Goal: Check status: Check status

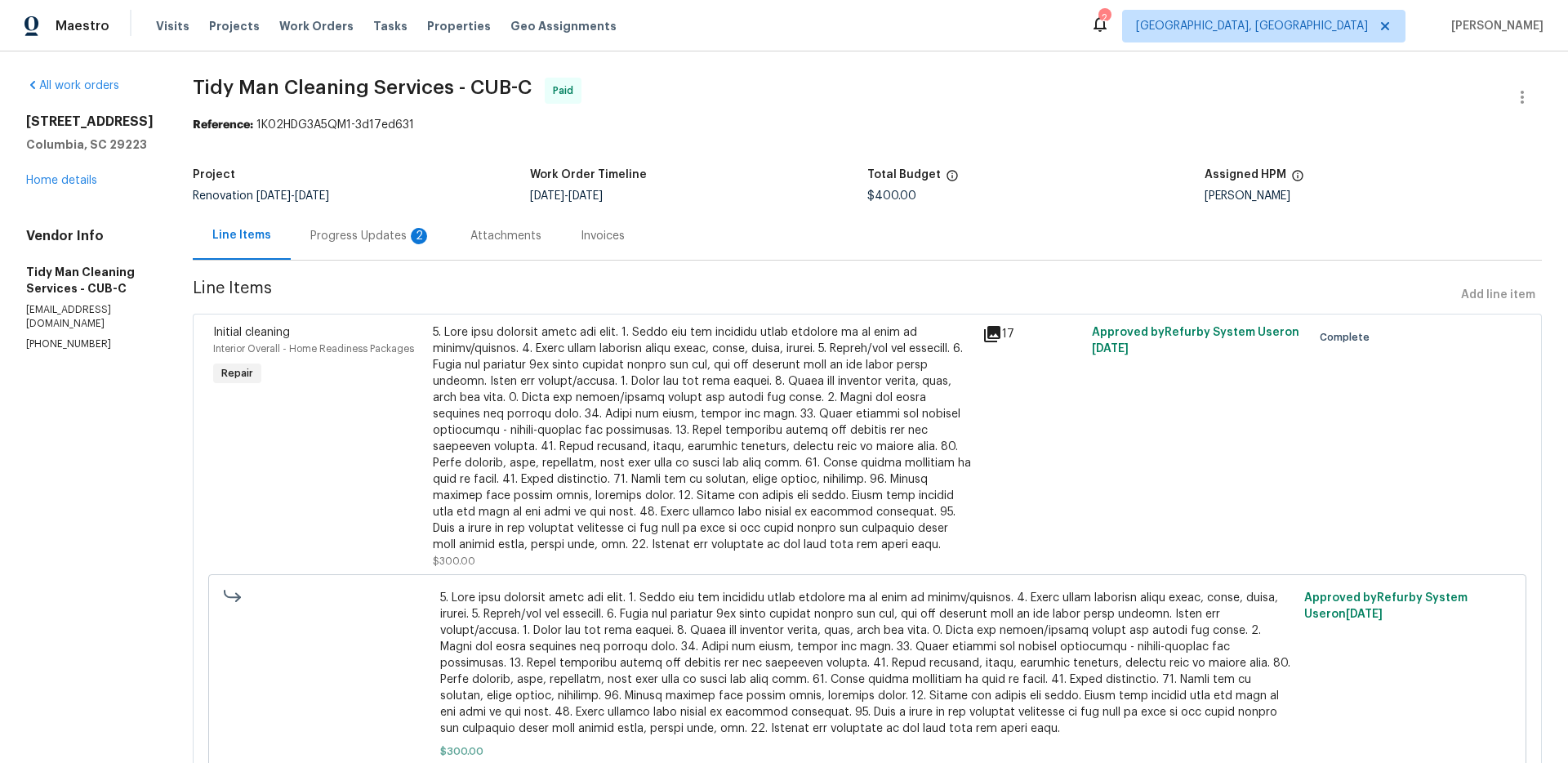
scroll to position [202, 0]
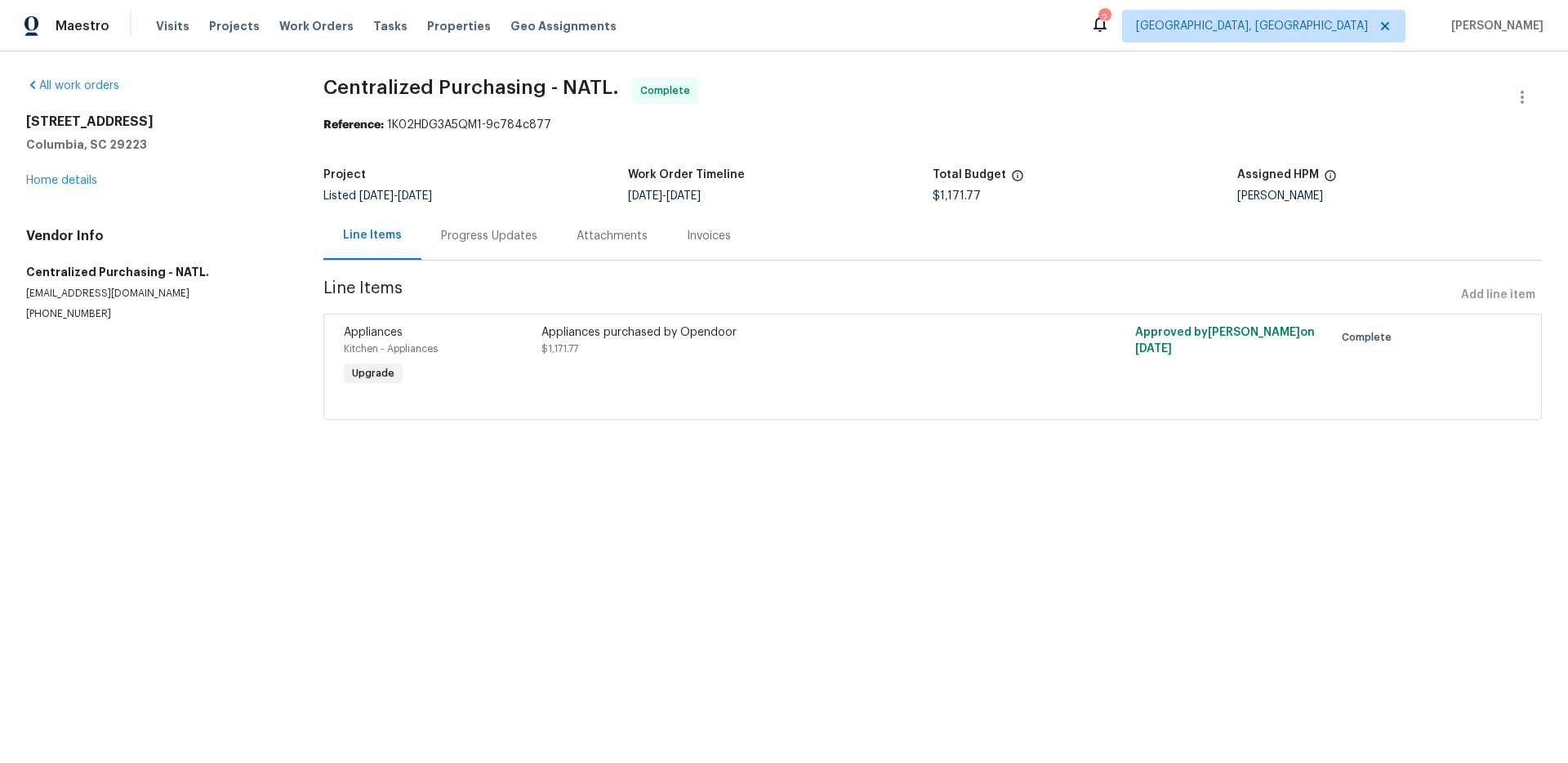
click at [482, 237] on div "Progress Updates" at bounding box center [489, 235] width 97 height 16
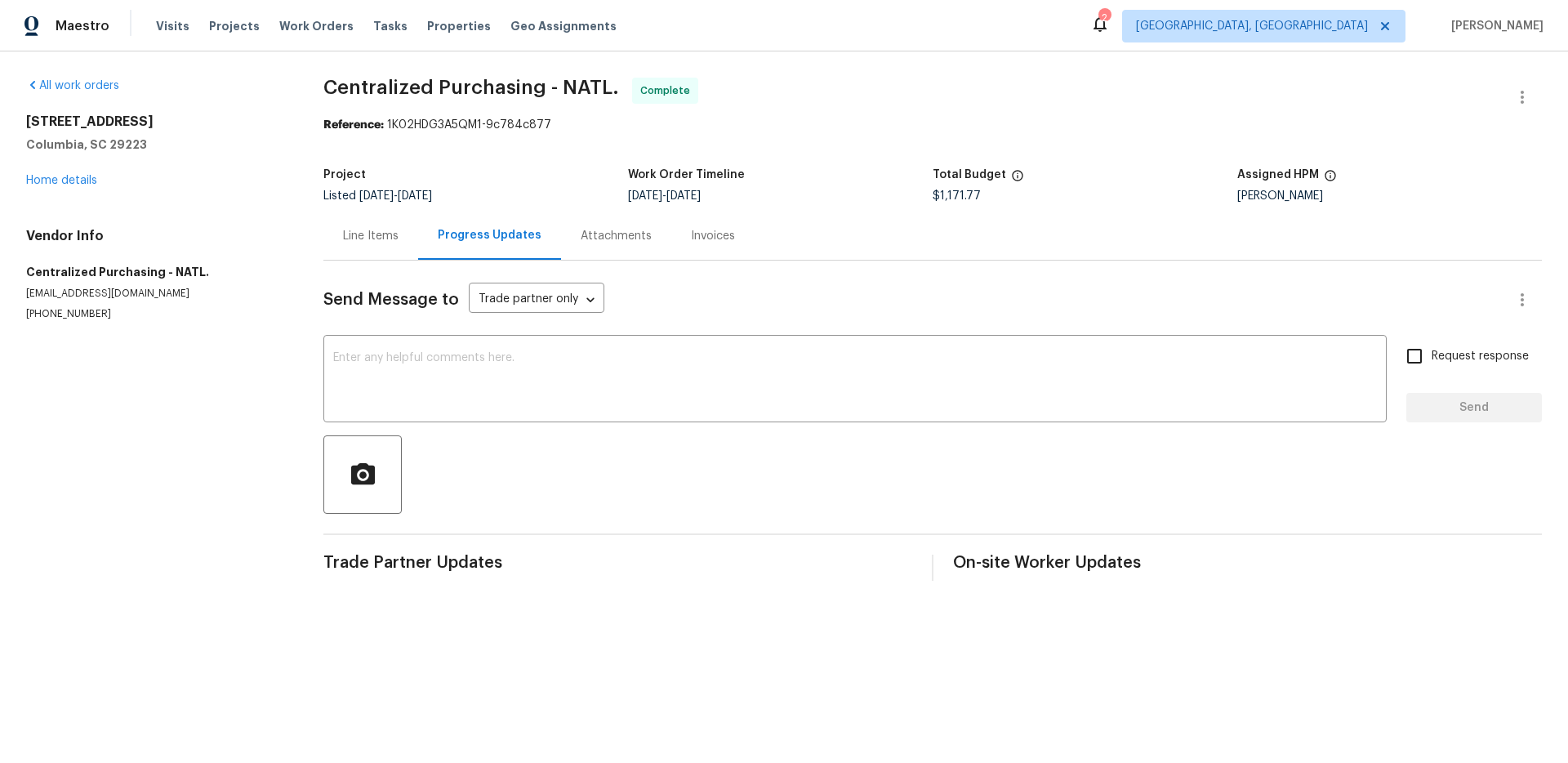
click at [376, 241] on div "Line Items" at bounding box center [371, 235] width 56 height 16
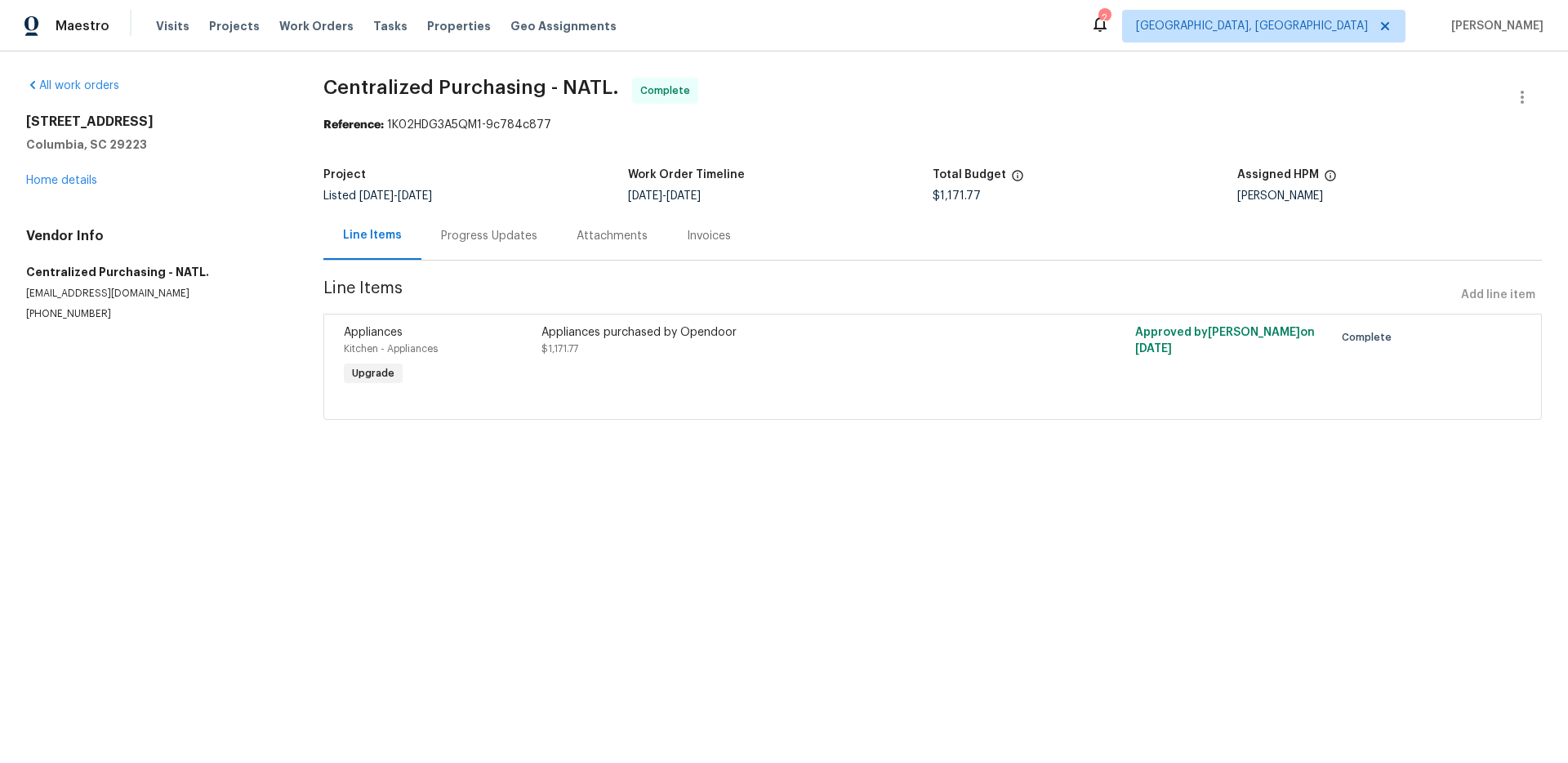
click at [674, 334] on div "Appliances purchased by Opendoor" at bounding box center [784, 332] width 485 height 16
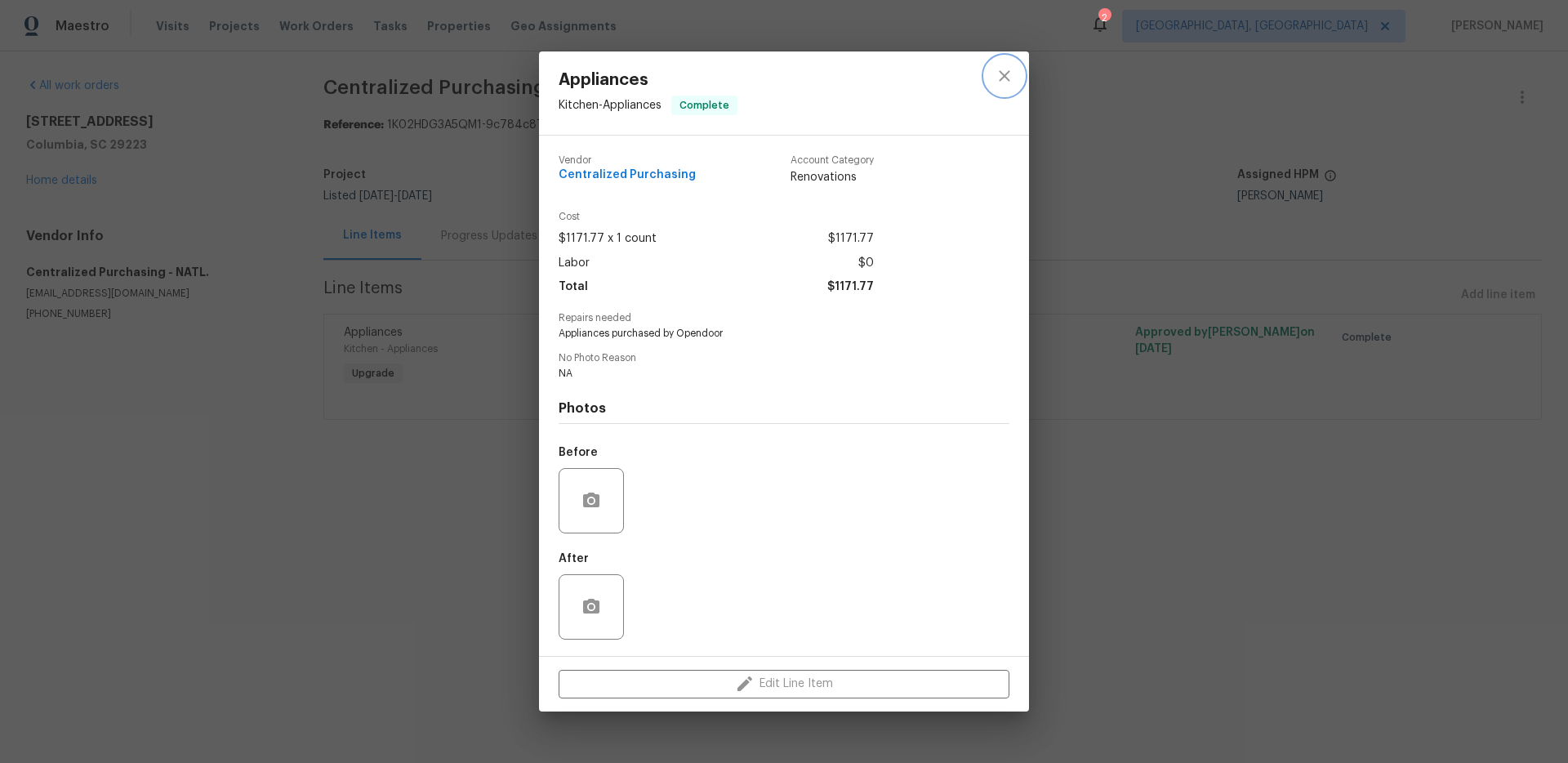
click at [998, 79] on icon "close" at bounding box center [1004, 76] width 20 height 20
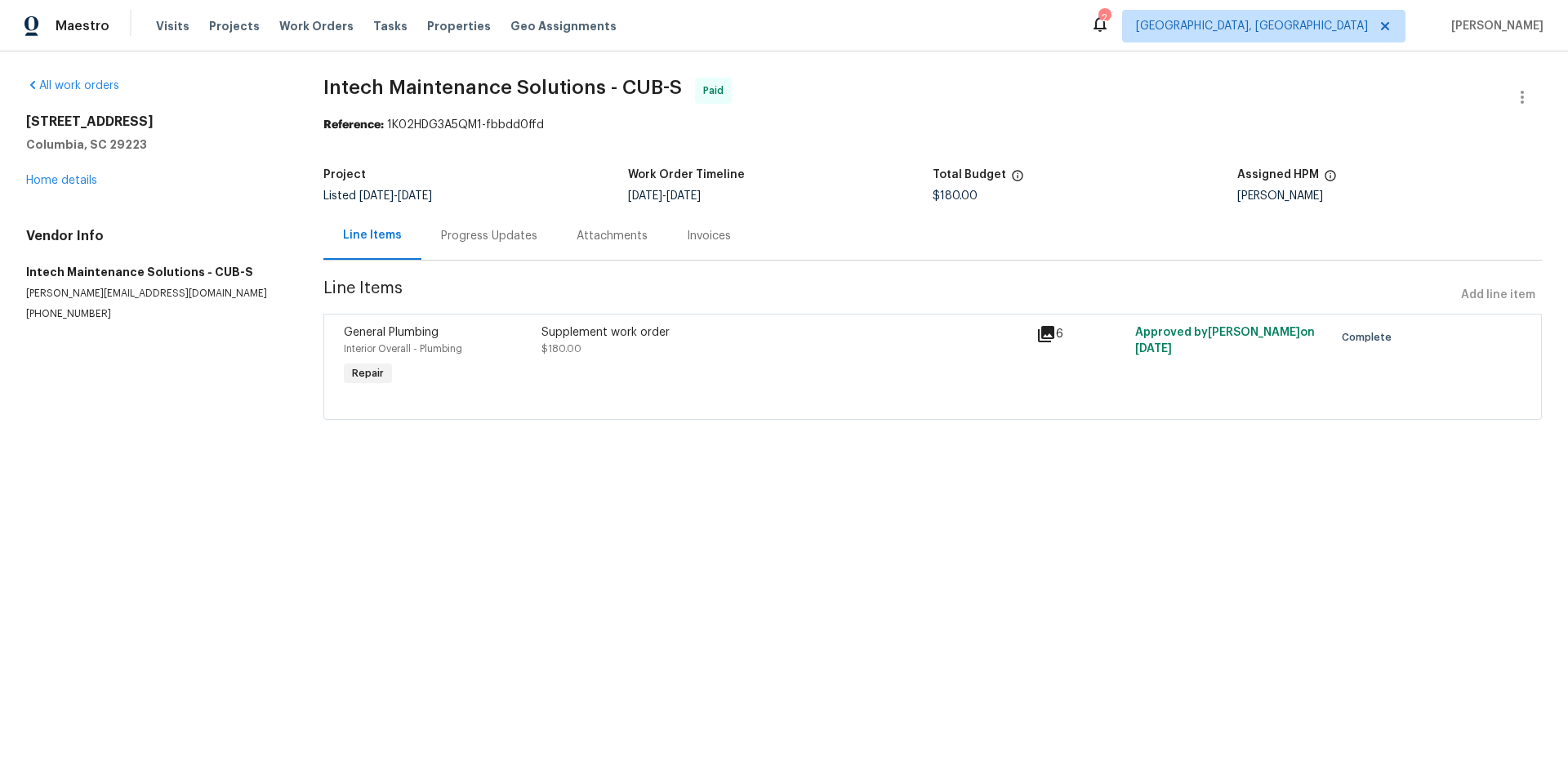
click at [1052, 325] on icon at bounding box center [1046, 334] width 20 height 20
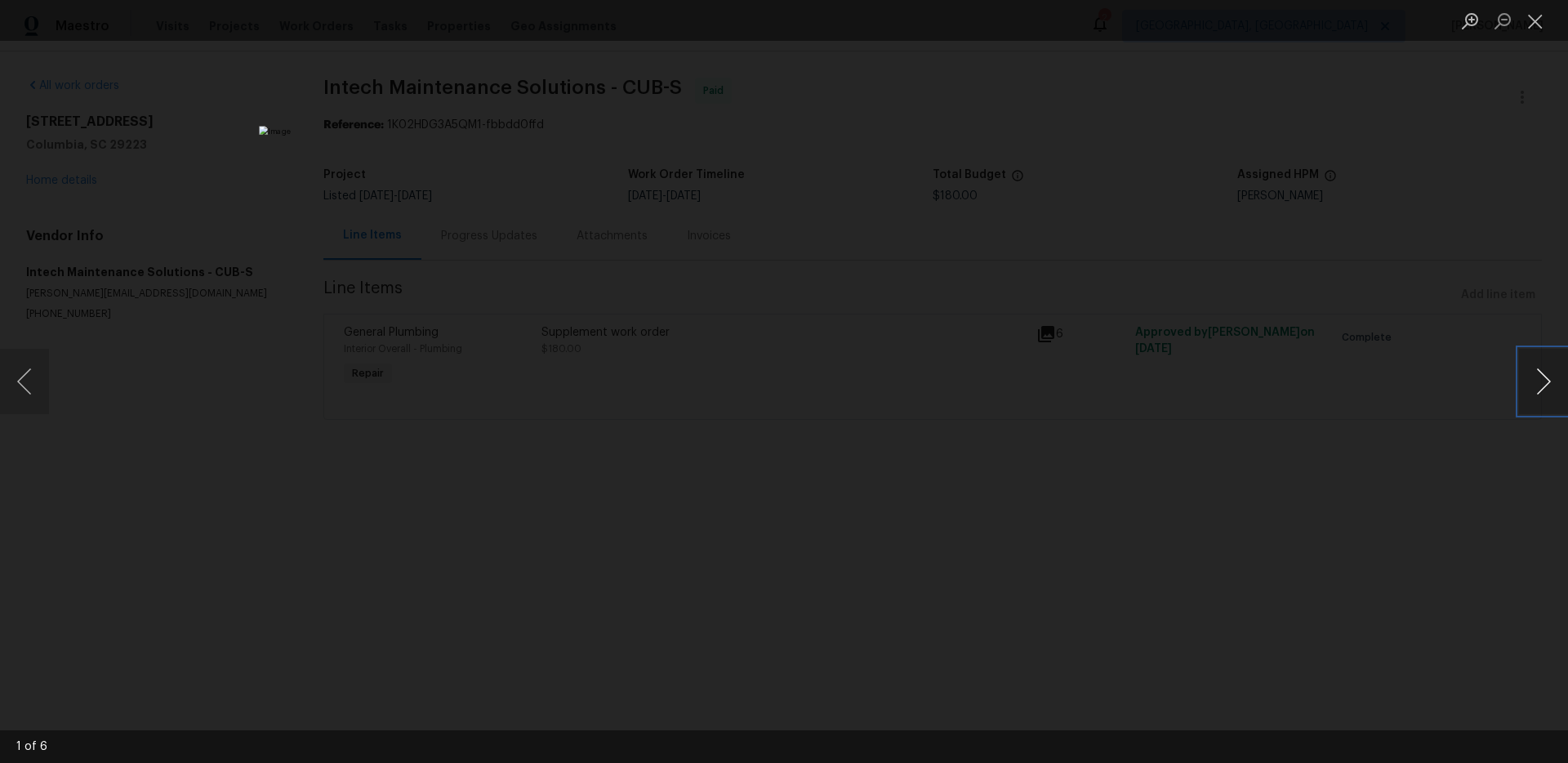
click at [1559, 388] on button "Next image" at bounding box center [1543, 382] width 49 height 66
click at [1558, 388] on button "Next image" at bounding box center [1543, 382] width 49 height 66
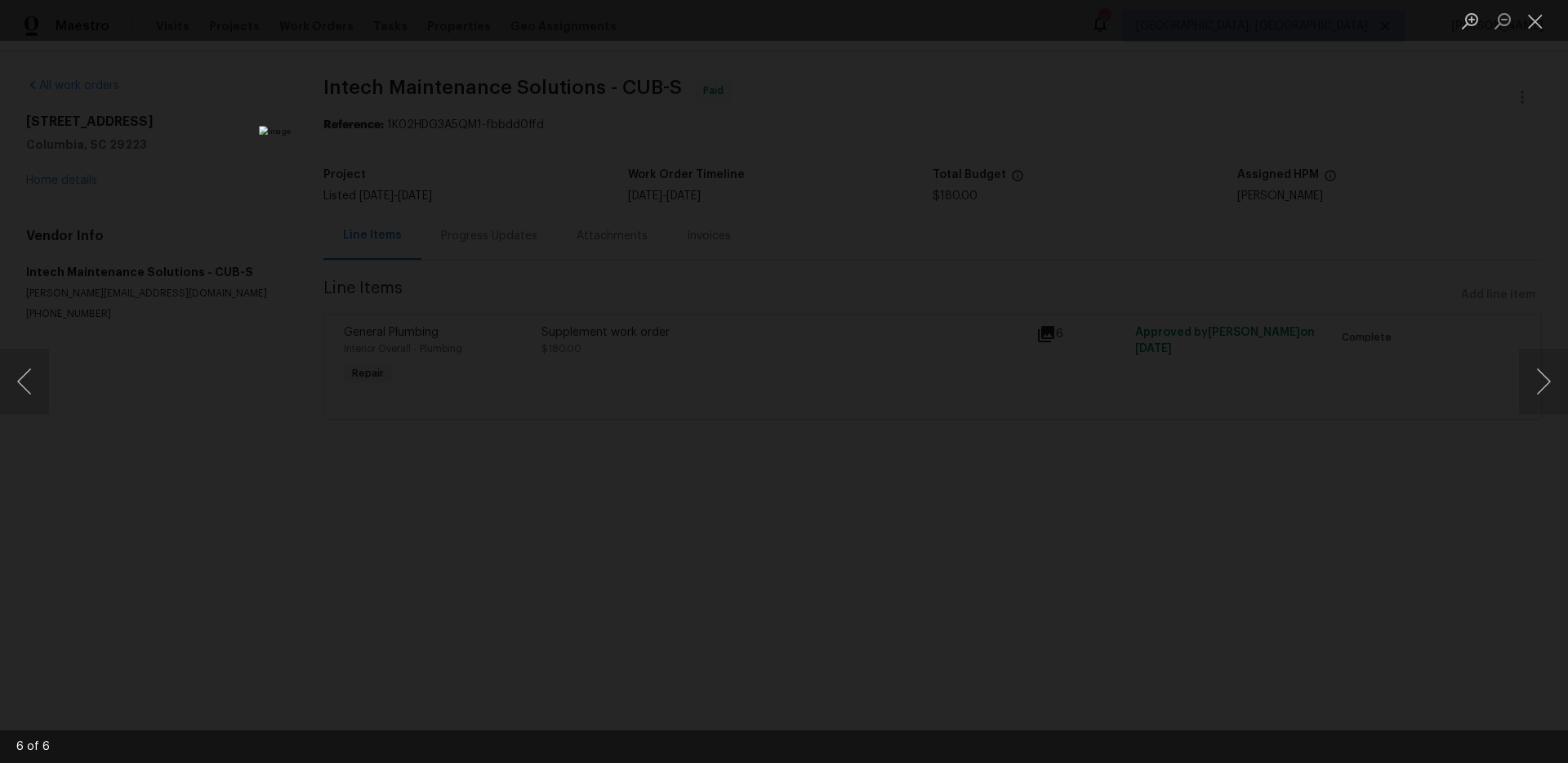
click at [1388, 382] on div "Lightbox" at bounding box center [784, 381] width 1568 height 763
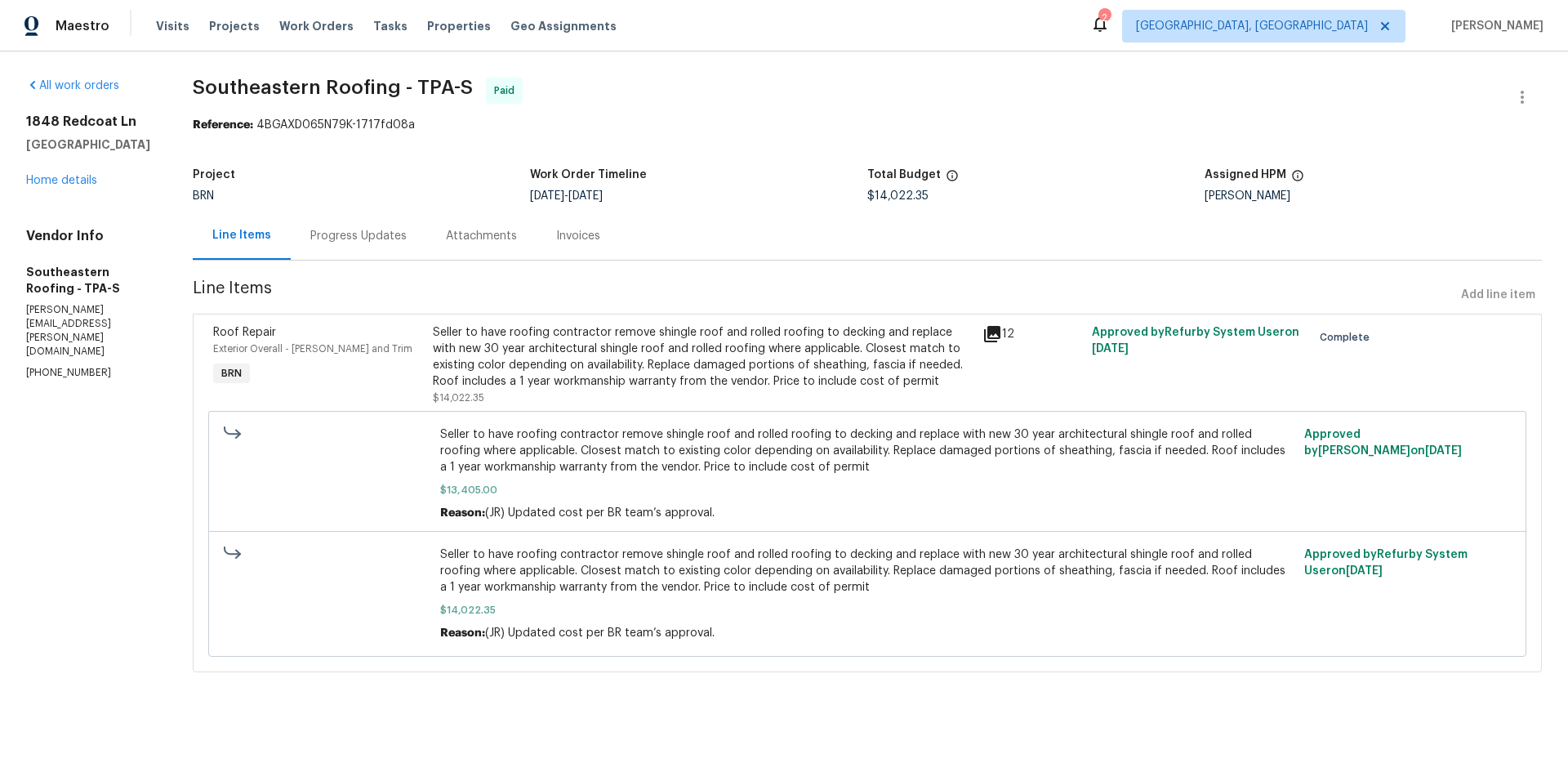
click at [588, 237] on div "Invoices" at bounding box center [579, 235] width 44 height 16
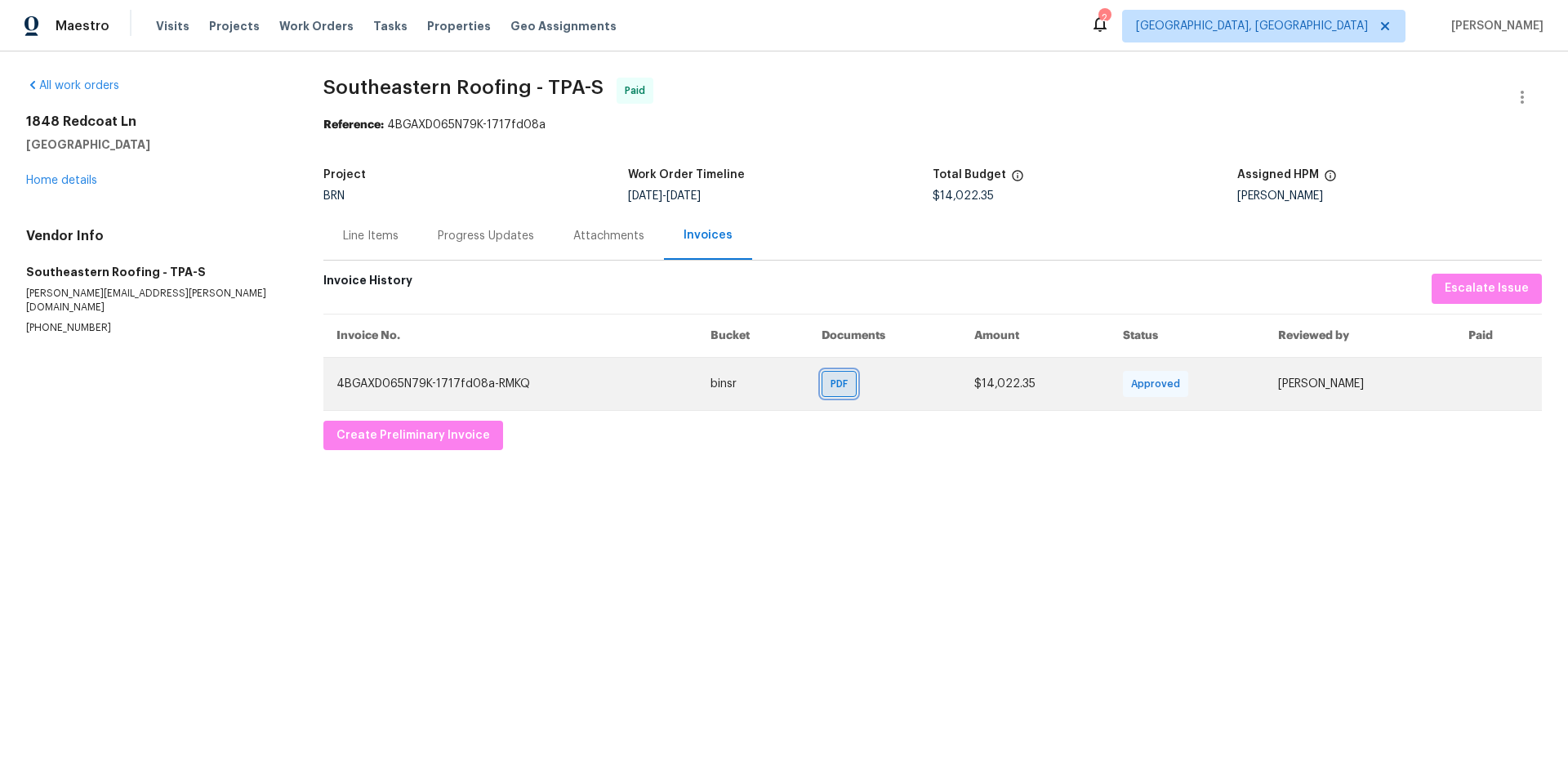
click at [831, 390] on span "PDF" at bounding box center [843, 384] width 24 height 16
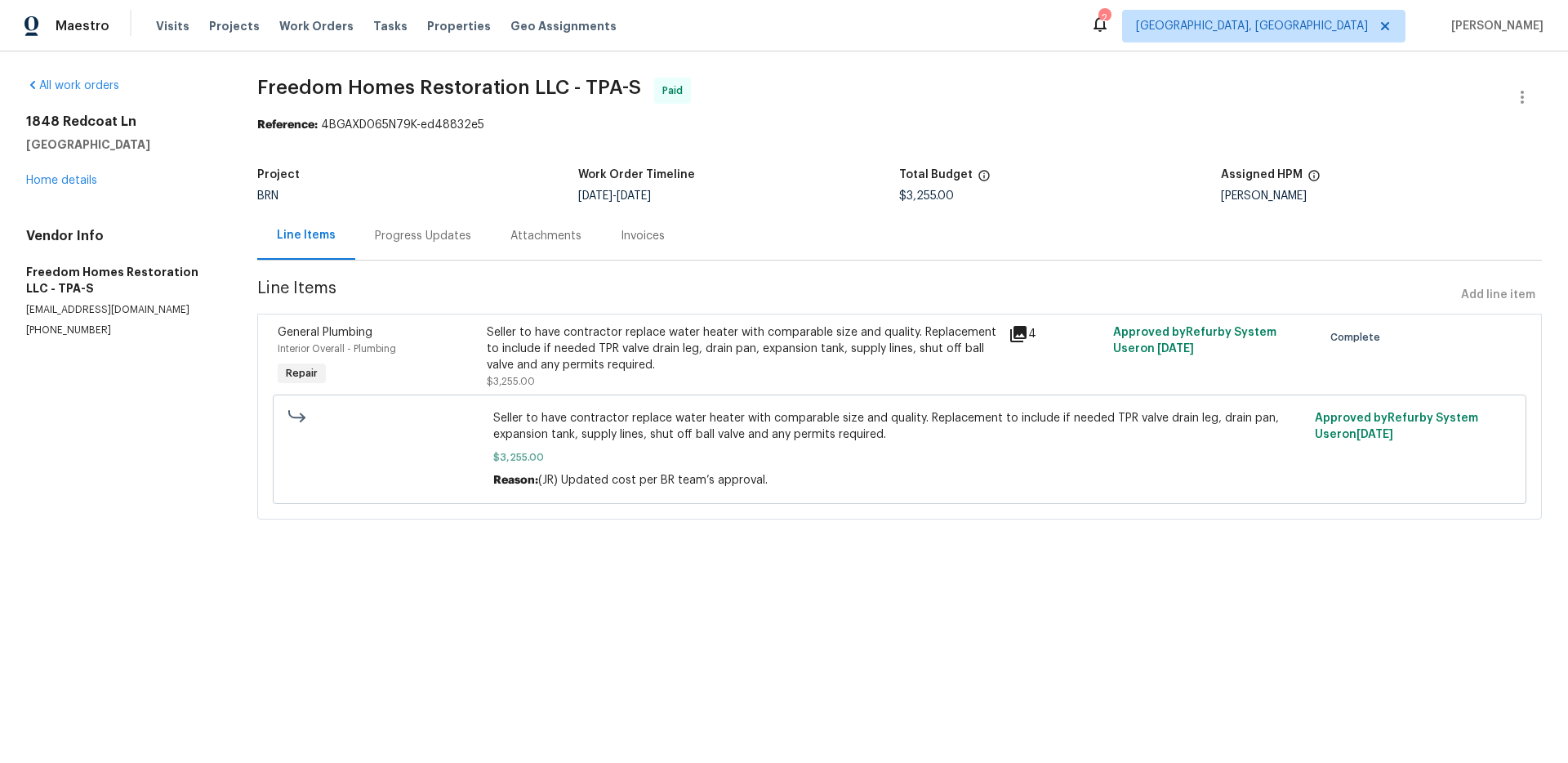
click at [565, 245] on div "Attachments" at bounding box center [546, 235] width 111 height 48
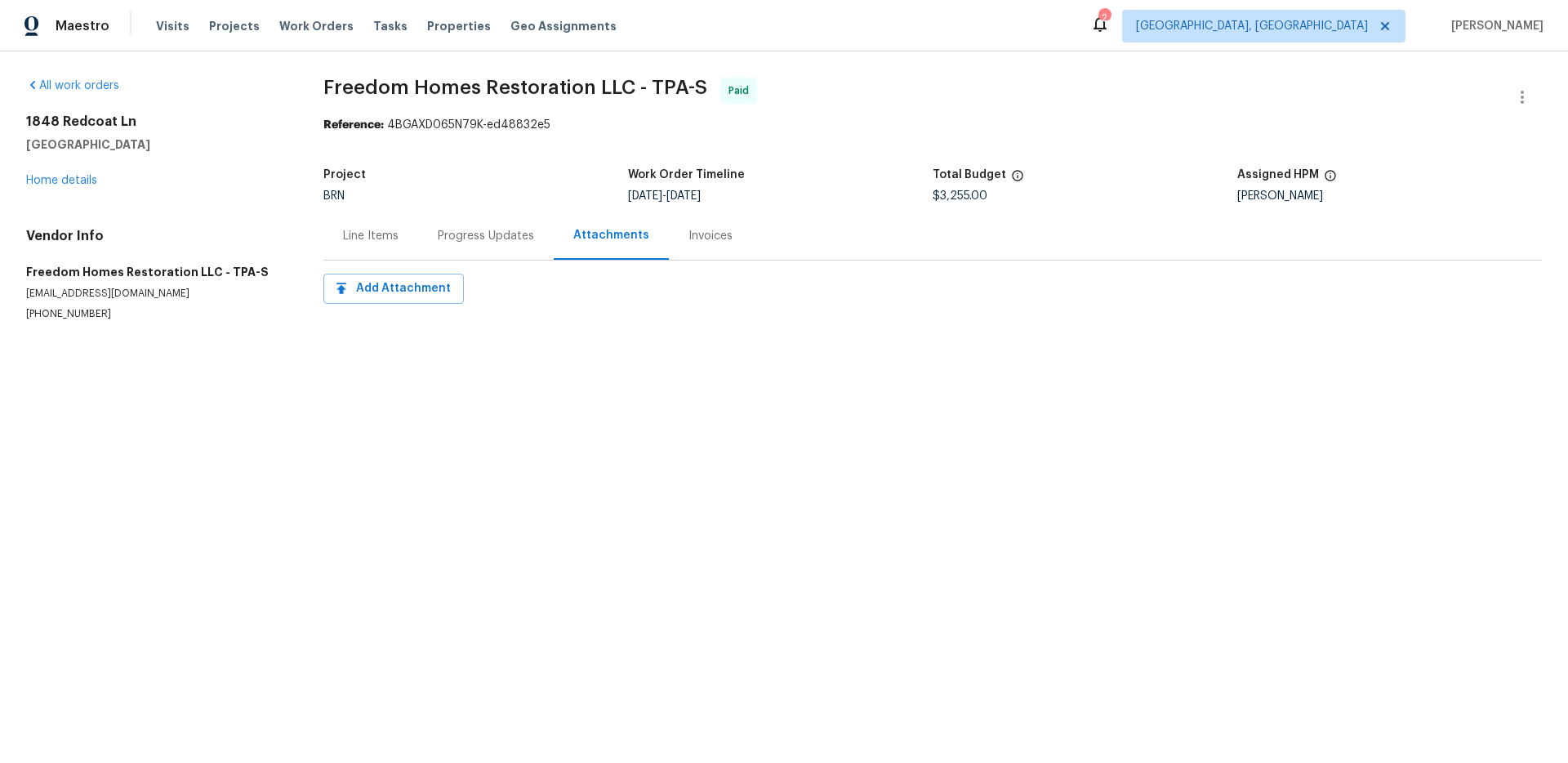
click at [696, 236] on div "Invoices" at bounding box center [710, 235] width 44 height 16
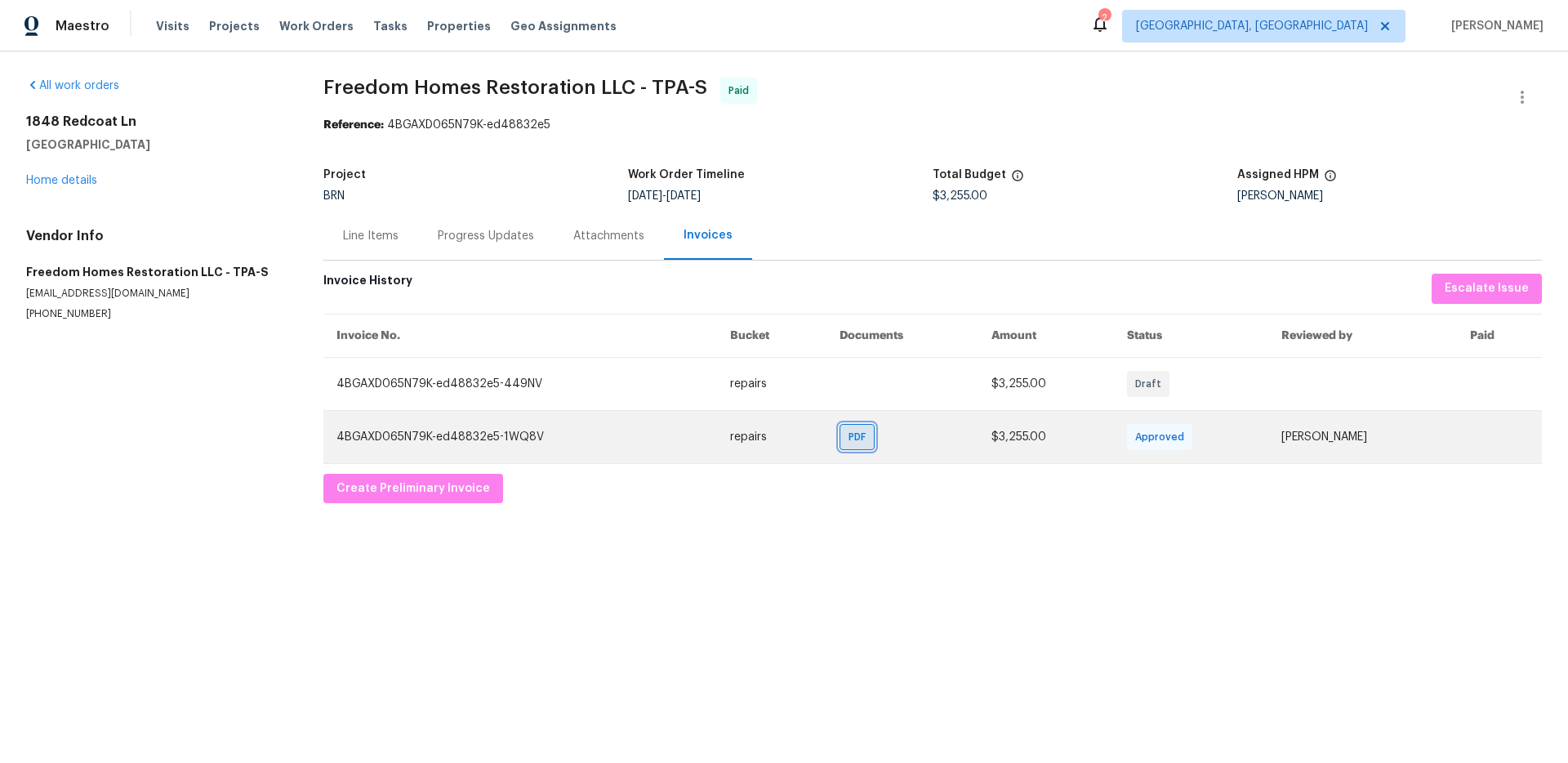
click at [849, 434] on span "PDF" at bounding box center [861, 437] width 24 height 16
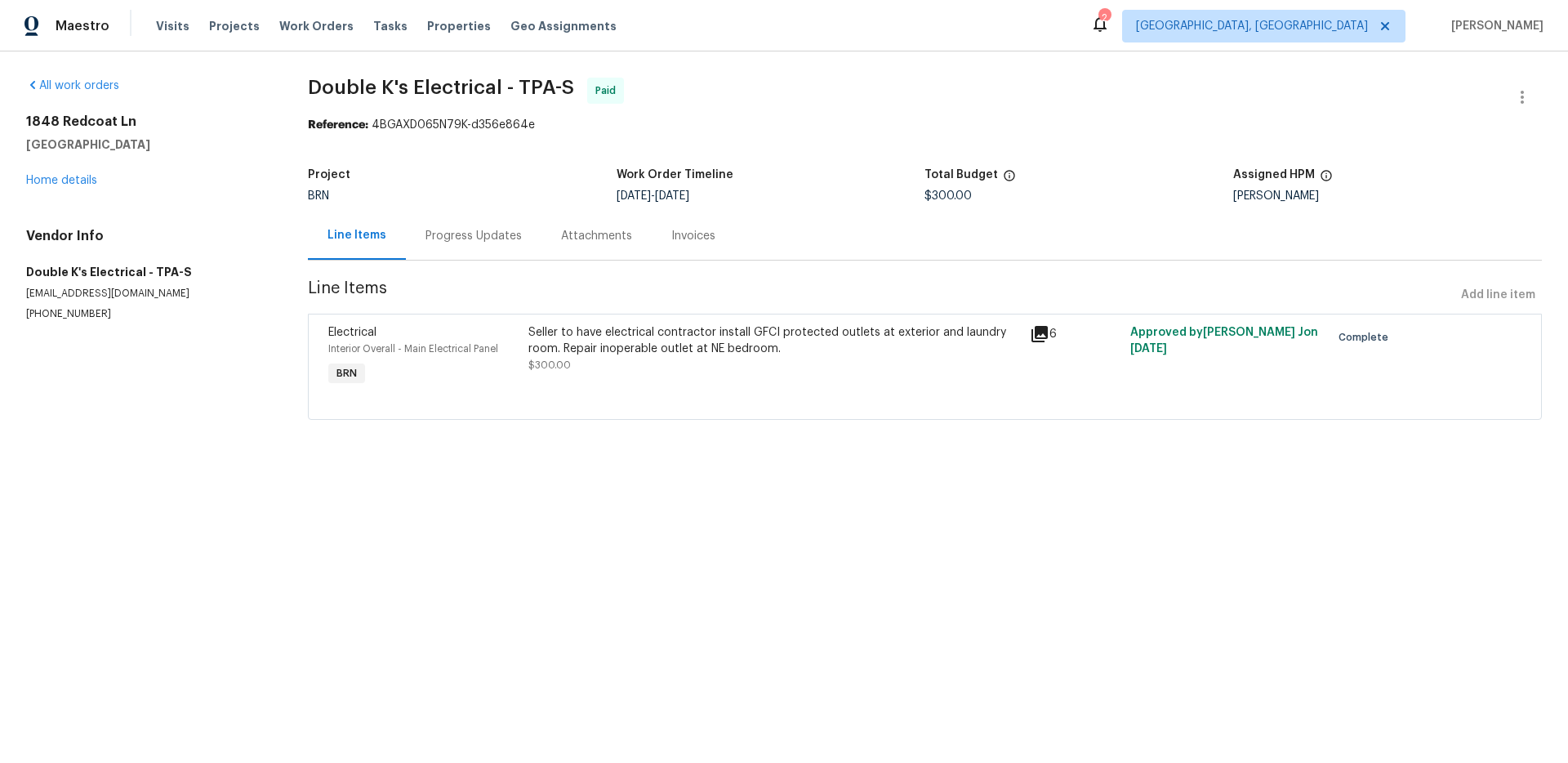
click at [838, 337] on div "Seller to have electrical contractor install GFCI protected outlets at exterior…" at bounding box center [774, 340] width 492 height 33
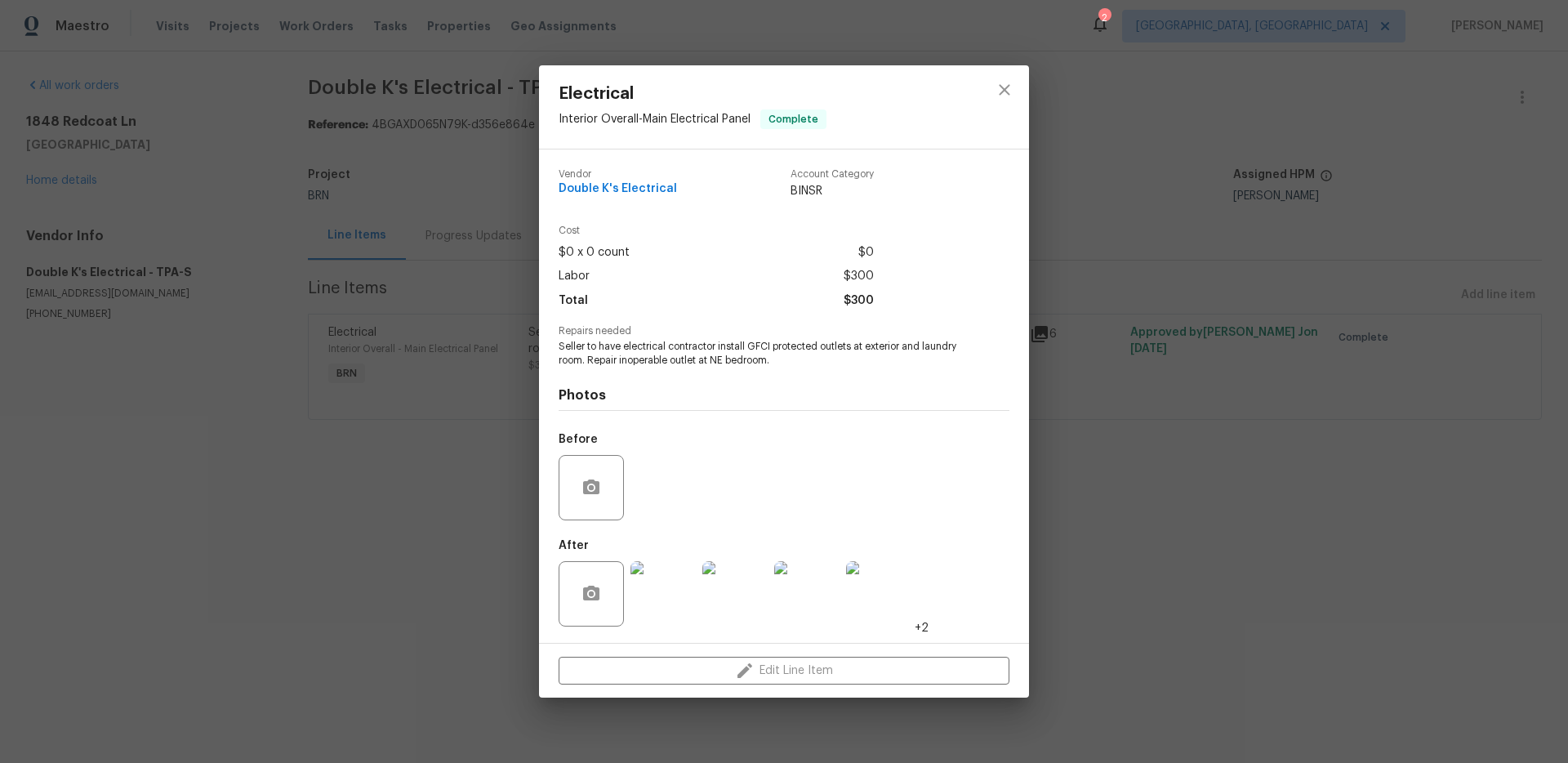
click at [1122, 365] on div "Electrical Interior Overall - Main Electrical Panel Complete Vendor Double K's …" at bounding box center [784, 381] width 1568 height 763
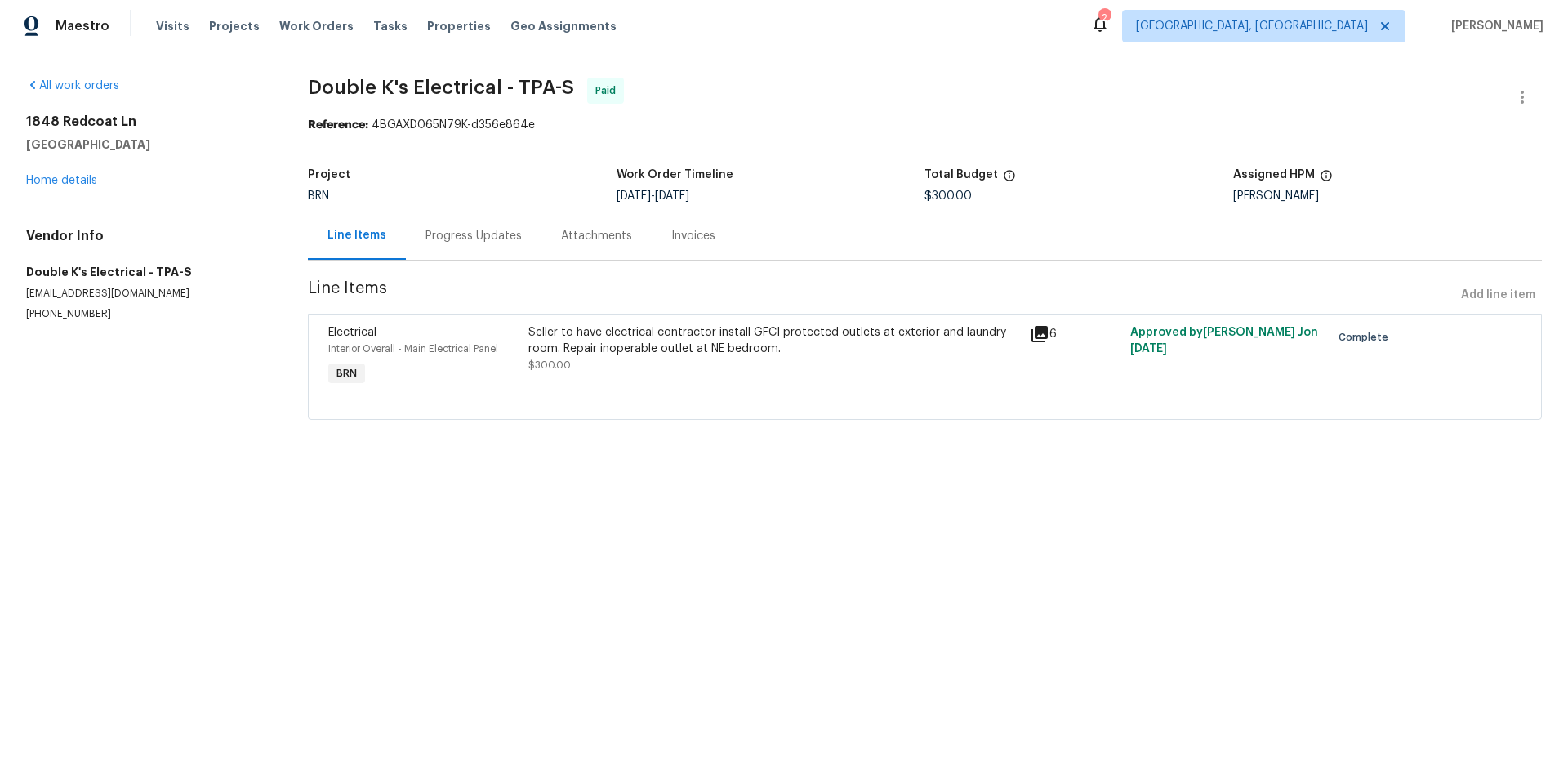
click at [411, 237] on div "Progress Updates" at bounding box center [474, 235] width 136 height 48
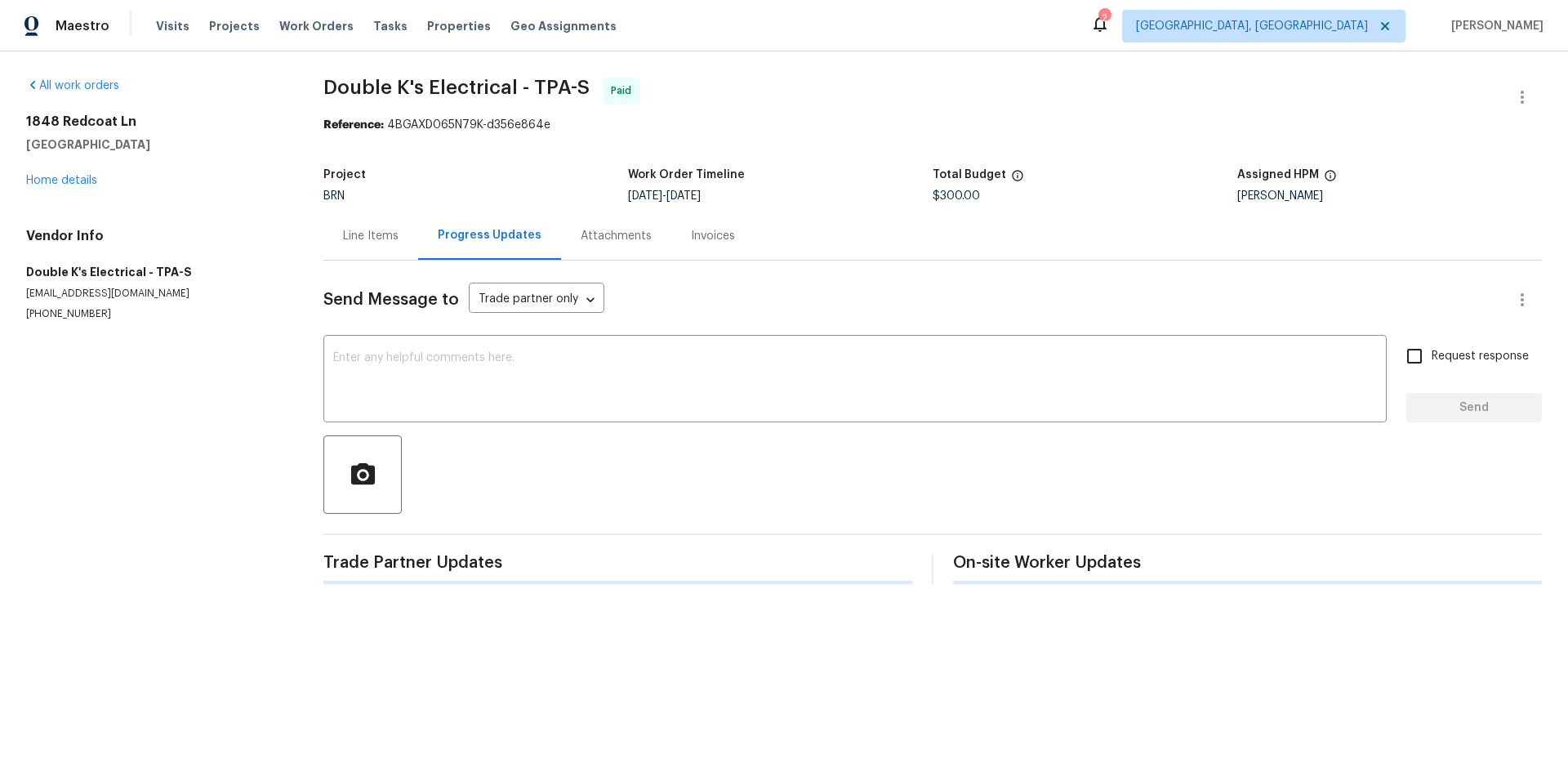
click at [449, 235] on div "Progress Updates" at bounding box center [490, 235] width 104 height 16
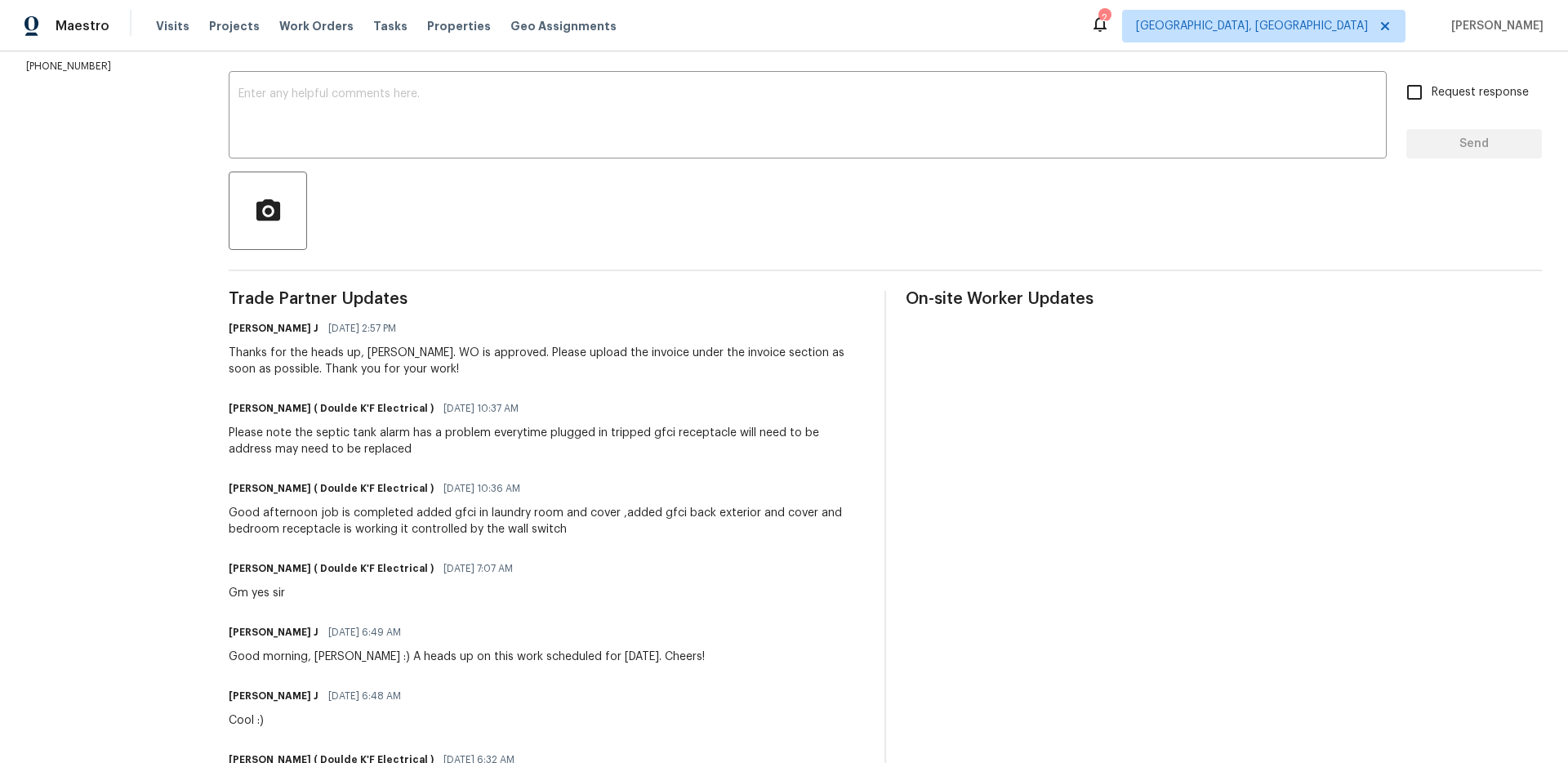
scroll to position [268, 0]
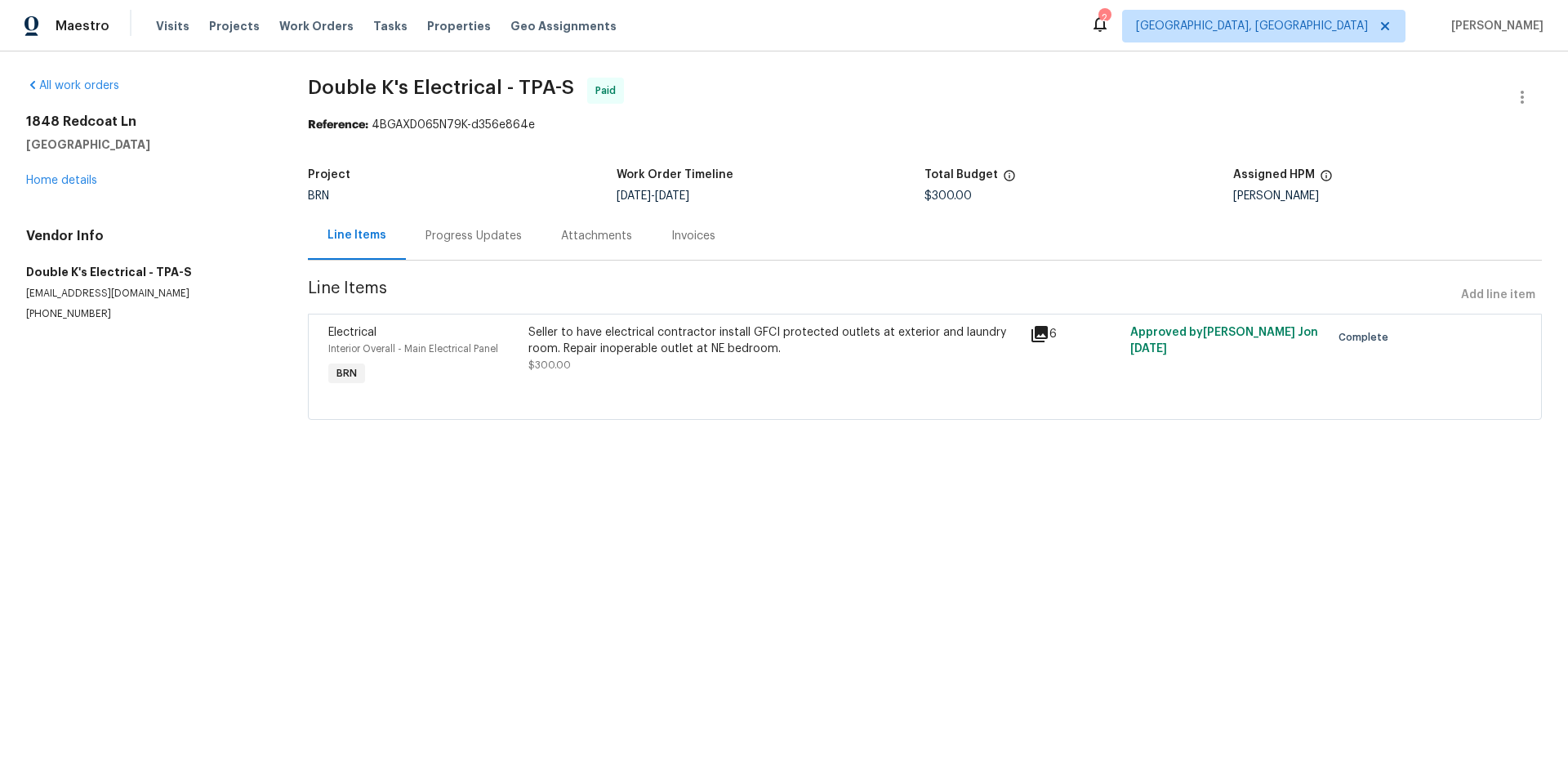
click at [692, 230] on div "Invoices" at bounding box center [693, 235] width 44 height 16
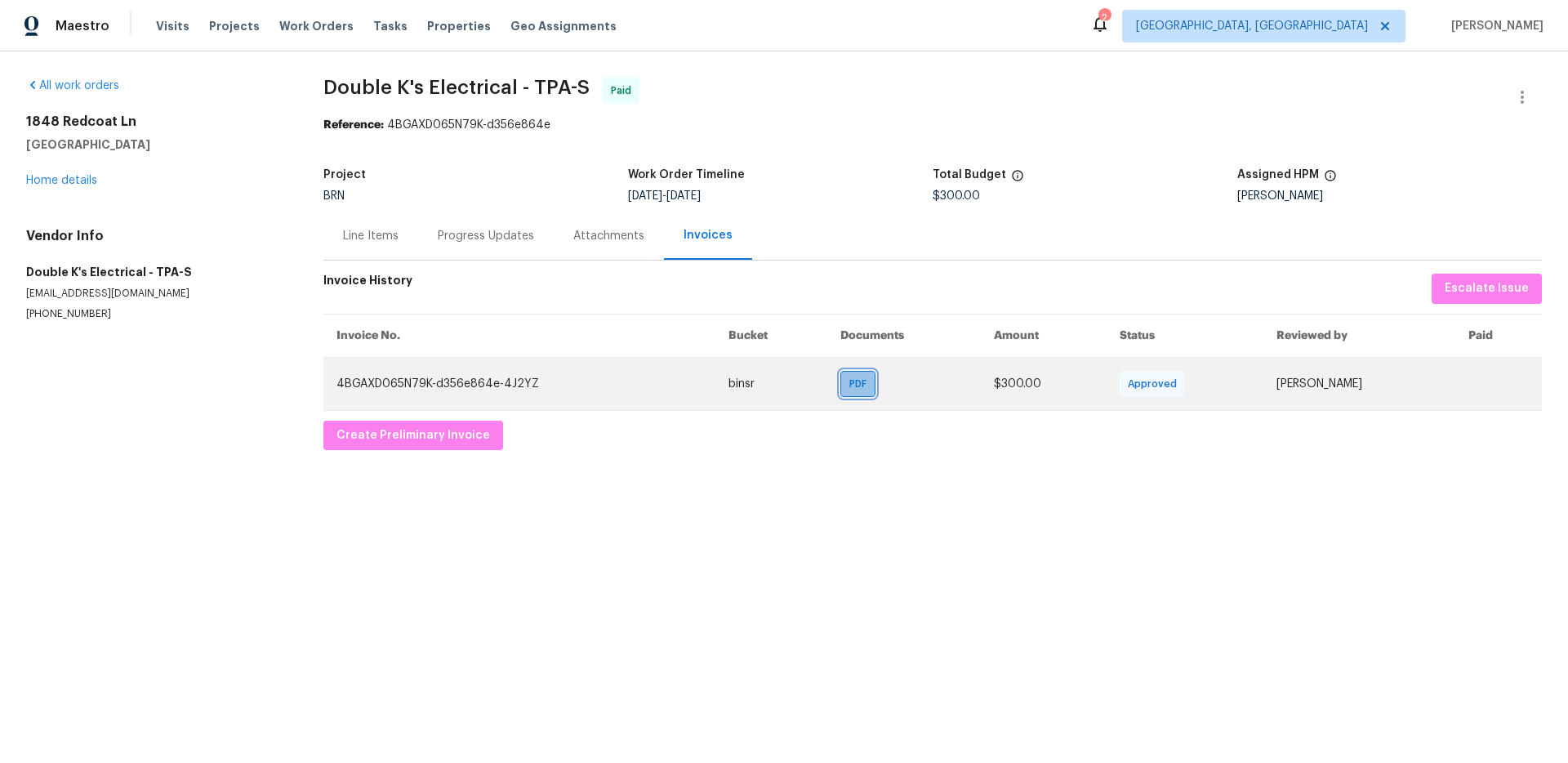
click at [841, 384] on div "PDF" at bounding box center [858, 384] width 35 height 26
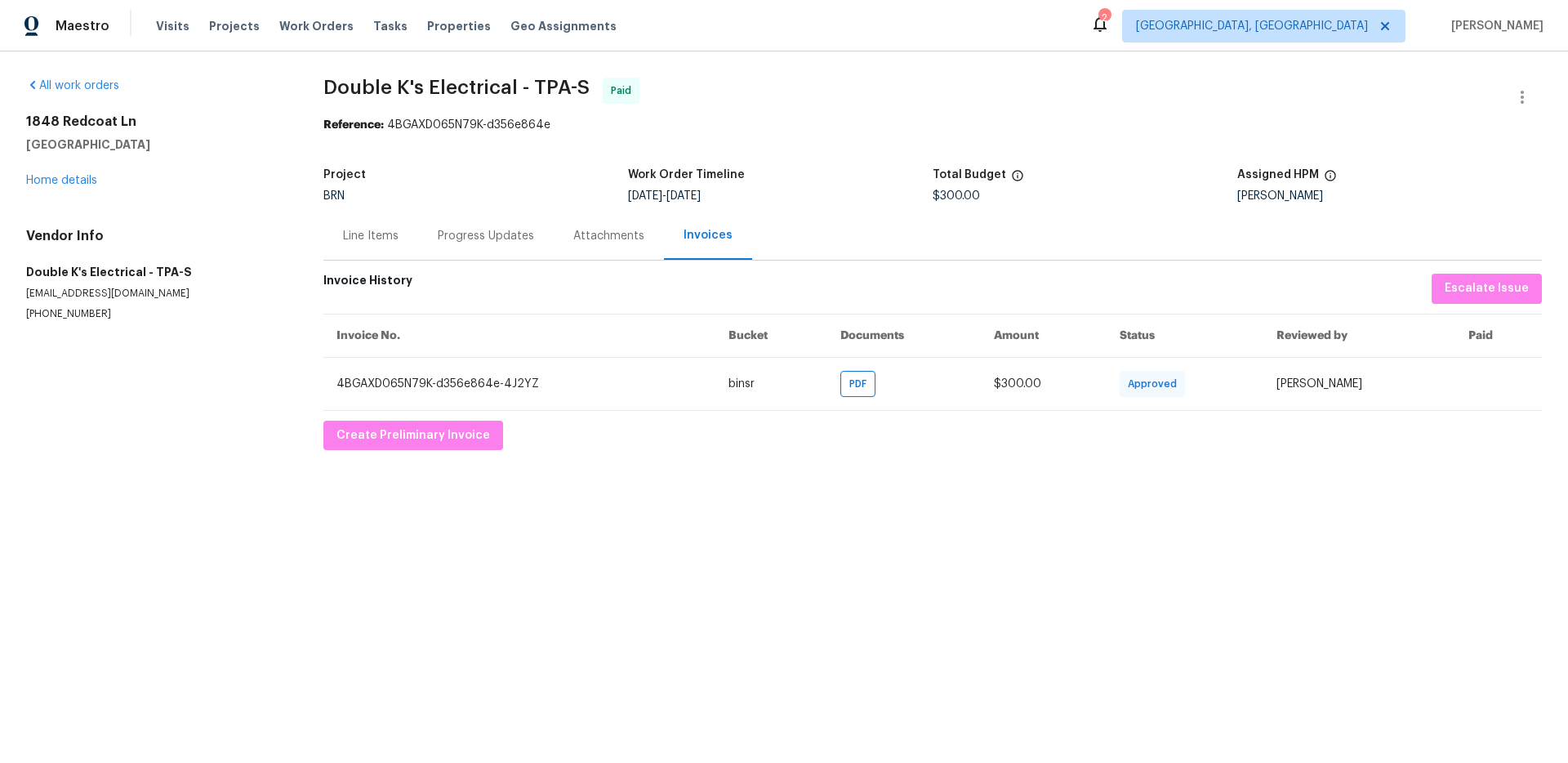
click at [363, 250] on div "Line Items" at bounding box center [370, 235] width 95 height 48
